Goal: Transaction & Acquisition: Purchase product/service

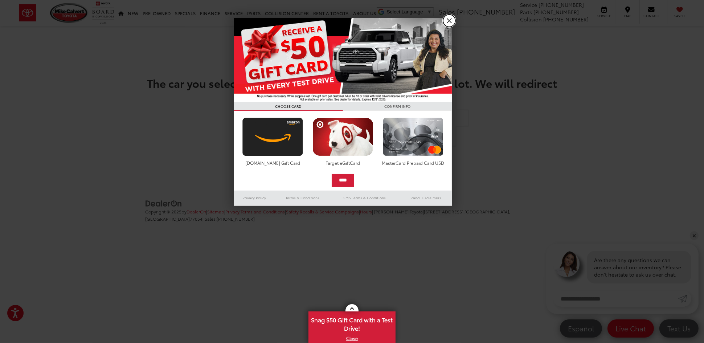
click at [453, 19] on link "X" at bounding box center [449, 21] width 12 height 12
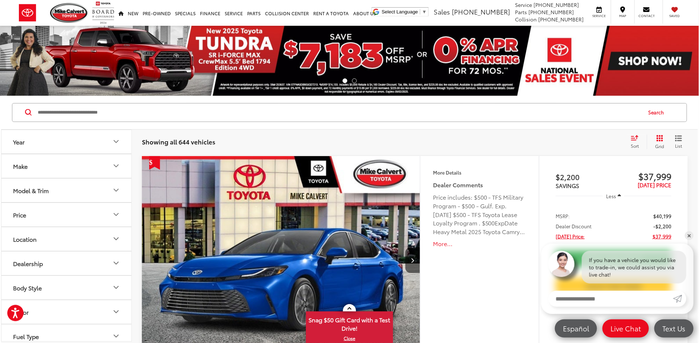
click at [54, 164] on button "Make" at bounding box center [66, 166] width 131 height 24
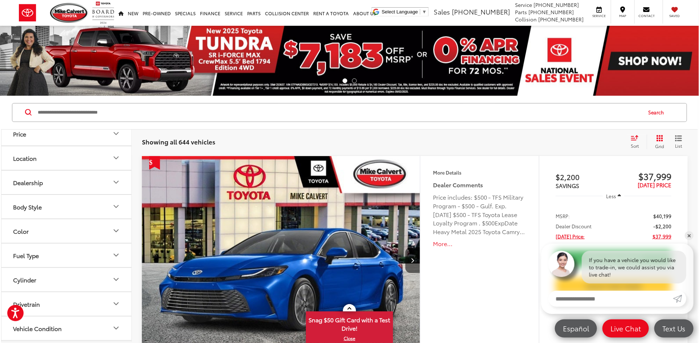
scroll to position [99, 0]
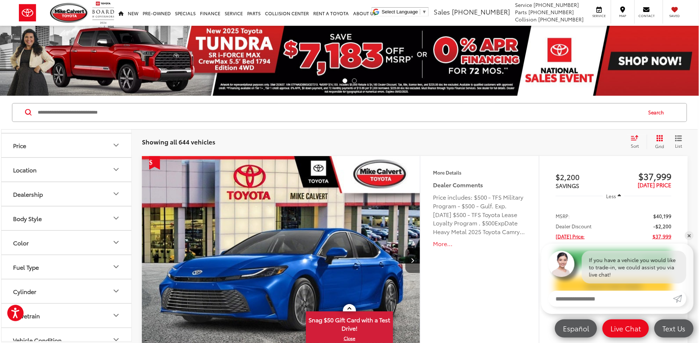
click at [42, 133] on button "Model & Trim" at bounding box center [66, 121] width 131 height 24
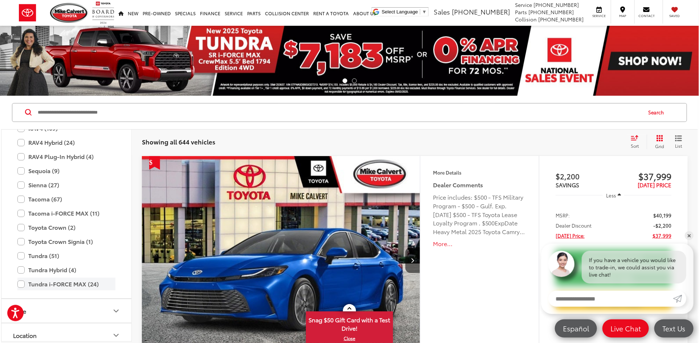
scroll to position [424, 0]
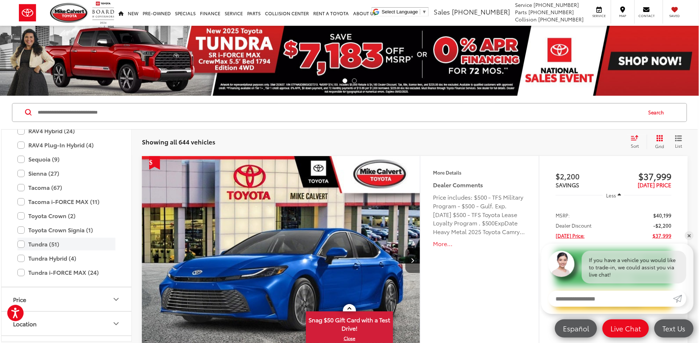
click at [19, 251] on label "Tundra (51)" at bounding box center [66, 244] width 98 height 13
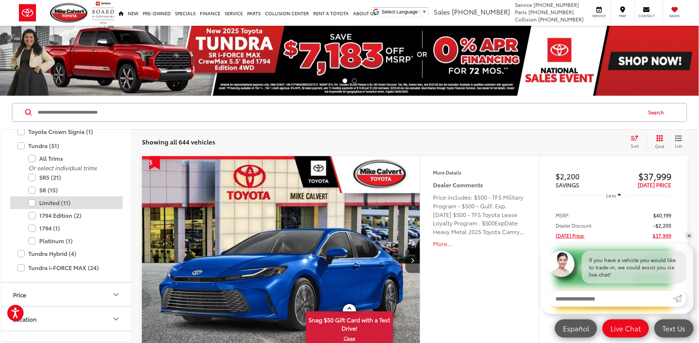
scroll to position [524, 0]
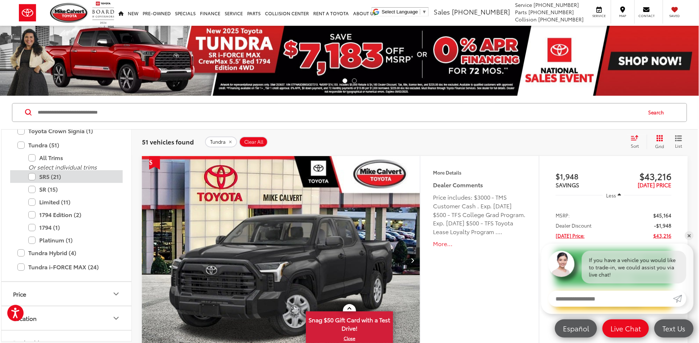
click at [33, 183] on label "SR5 (21)" at bounding box center [71, 176] width 87 height 13
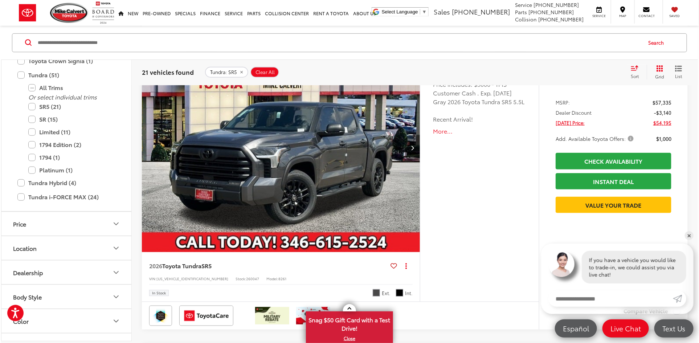
scroll to position [1617, 0]
click at [258, 152] on img "2026 Toyota Tundra SR5 0" at bounding box center [281, 148] width 279 height 209
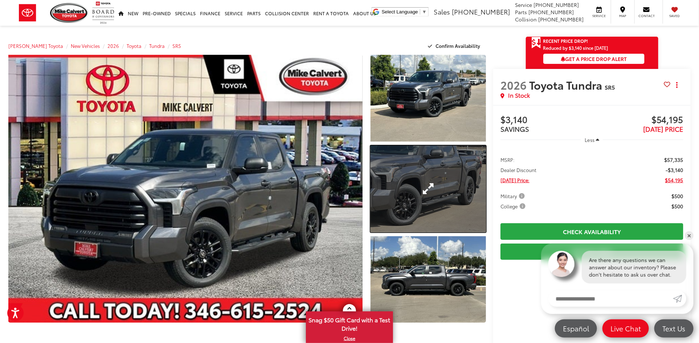
click at [412, 187] on link "Expand Photo 2" at bounding box center [428, 189] width 115 height 87
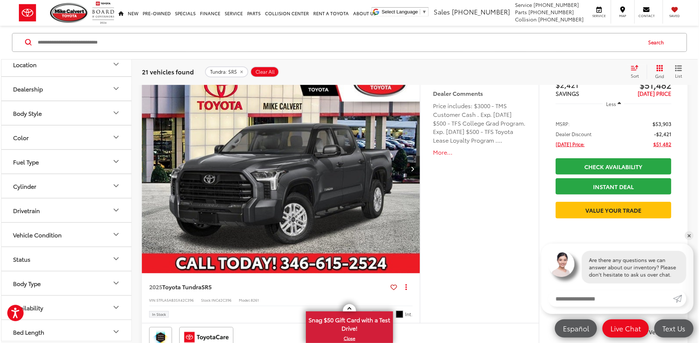
scroll to position [103, 0]
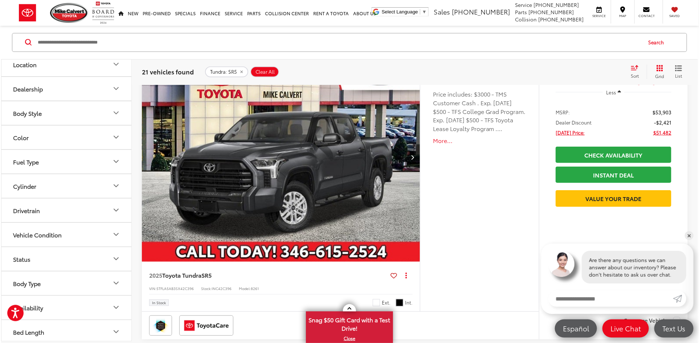
click at [72, 237] on button "Vehicle Condition" at bounding box center [66, 235] width 131 height 24
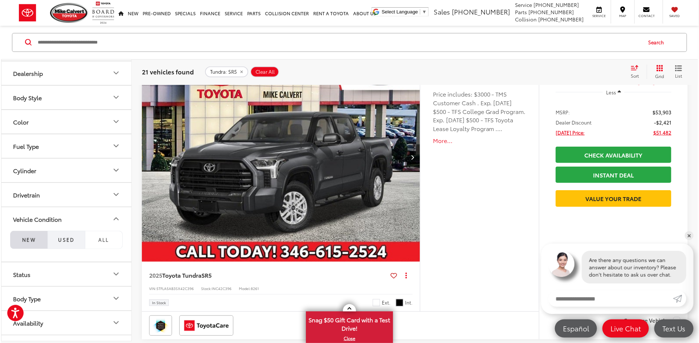
scroll to position [135, 0]
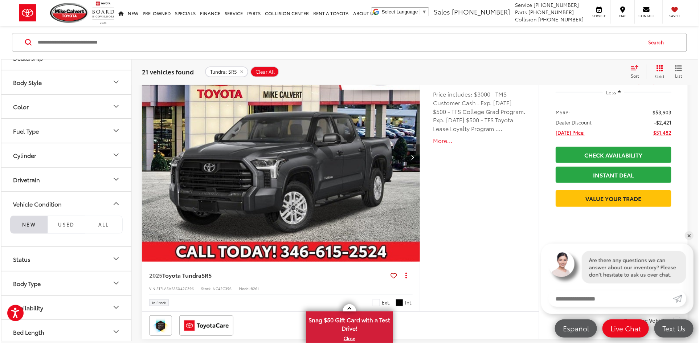
click at [64, 262] on button "Status" at bounding box center [66, 259] width 131 height 24
click at [35, 287] on label "In Stock (7)" at bounding box center [29, 288] width 38 height 12
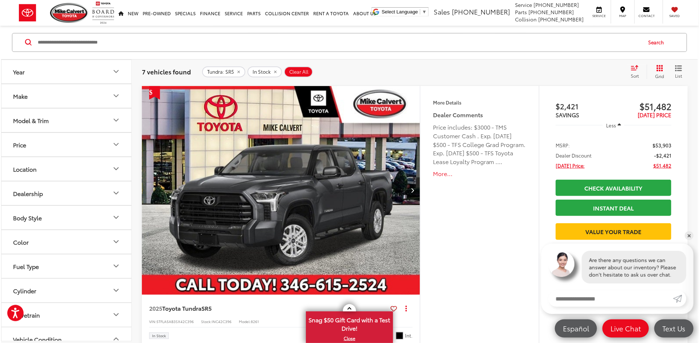
click at [62, 116] on button "Model & Trim" at bounding box center [66, 121] width 131 height 24
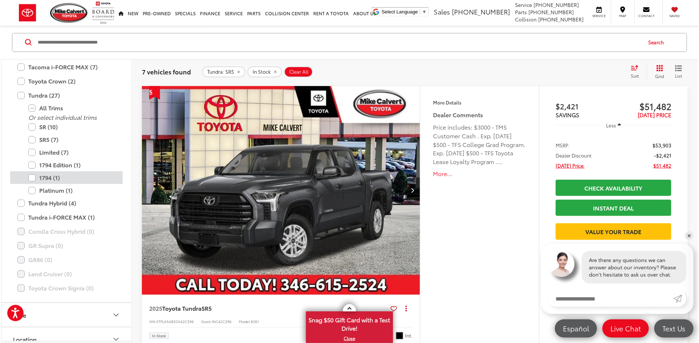
scroll to position [391, 0]
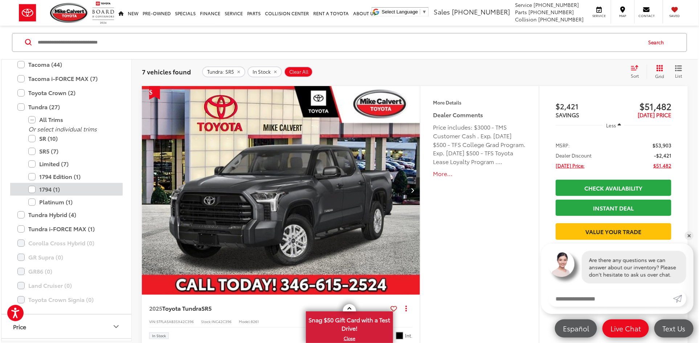
click at [32, 188] on label "1794 (1)" at bounding box center [71, 189] width 87 height 13
click at [32, 176] on label "1794 Edition (1)" at bounding box center [71, 176] width 87 height 13
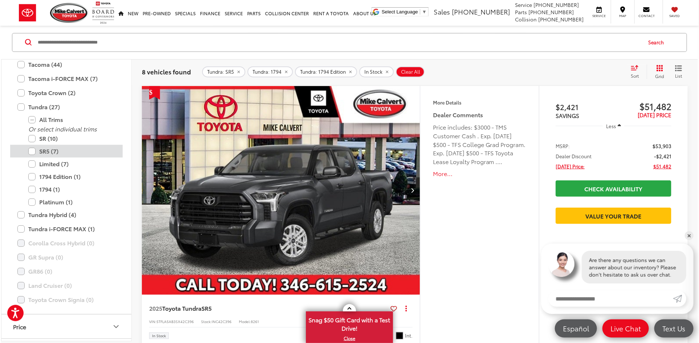
click at [32, 150] on label "SR5 (7)" at bounding box center [71, 151] width 87 height 13
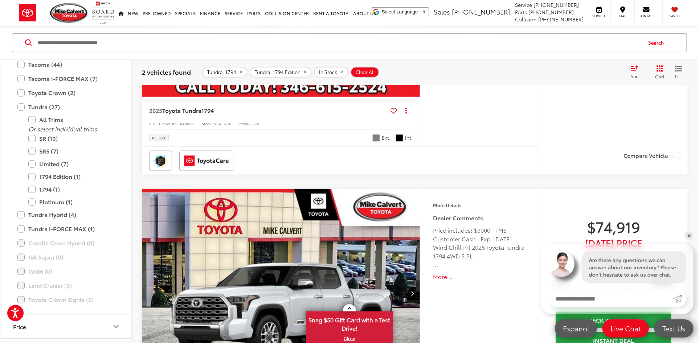
scroll to position [202, 0]
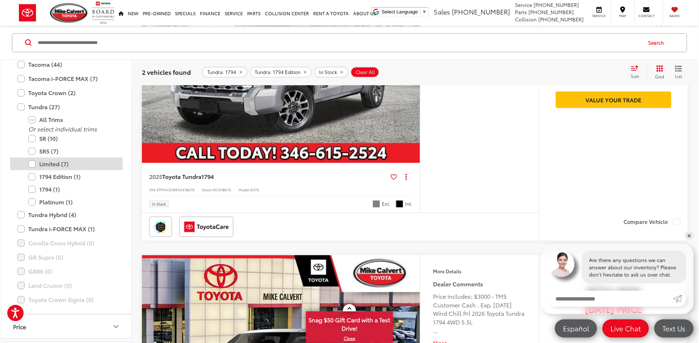
click at [33, 164] on label "Limited (7)" at bounding box center [71, 164] width 87 height 13
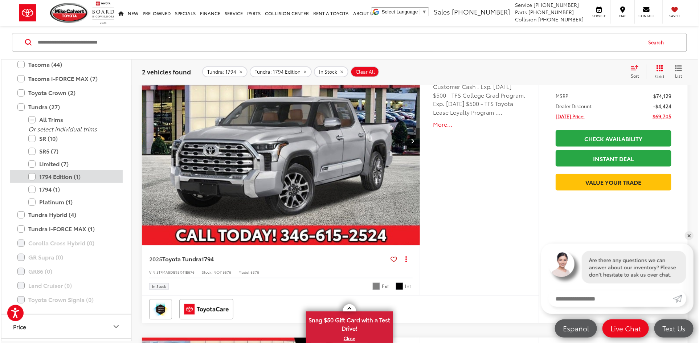
click at [33, 175] on label "1794 Edition (1)" at bounding box center [71, 176] width 87 height 13
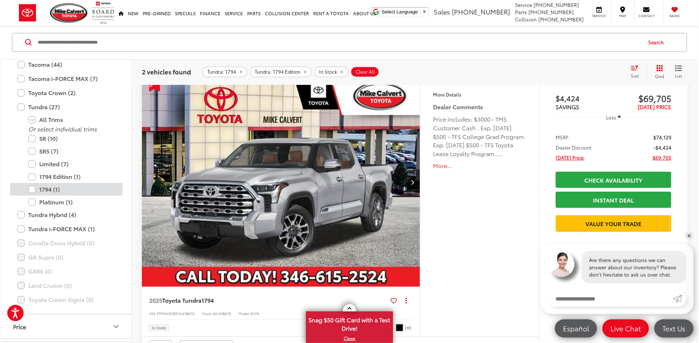
scroll to position [70, 0]
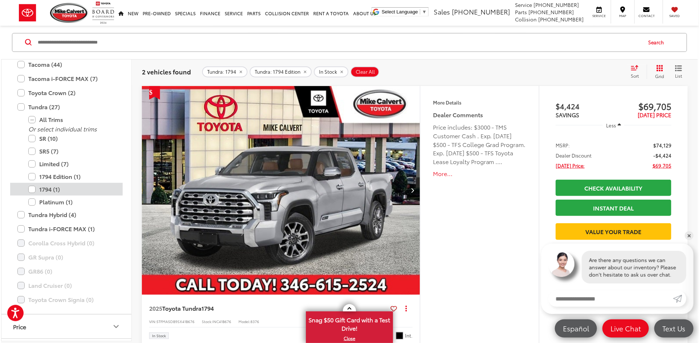
click at [30, 186] on label "1794 (1)" at bounding box center [71, 189] width 87 height 13
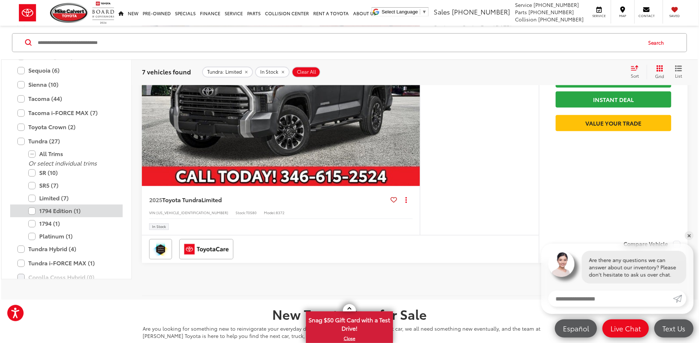
scroll to position [325, 0]
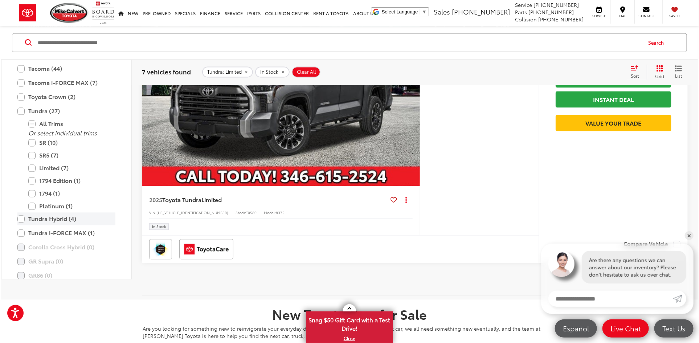
click at [21, 215] on label "Tundra Hybrid (4)" at bounding box center [66, 219] width 98 height 13
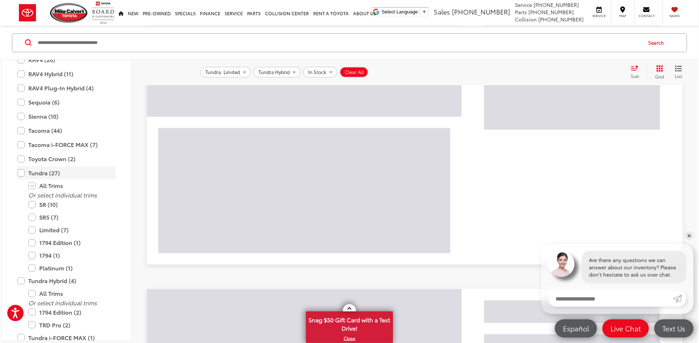
scroll to position [178, 0]
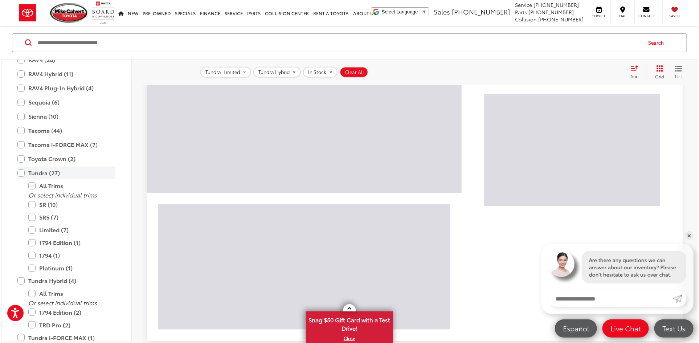
click at [24, 173] on label "Tundra (27)" at bounding box center [66, 173] width 98 height 13
